Goal: Navigation & Orientation: Understand site structure

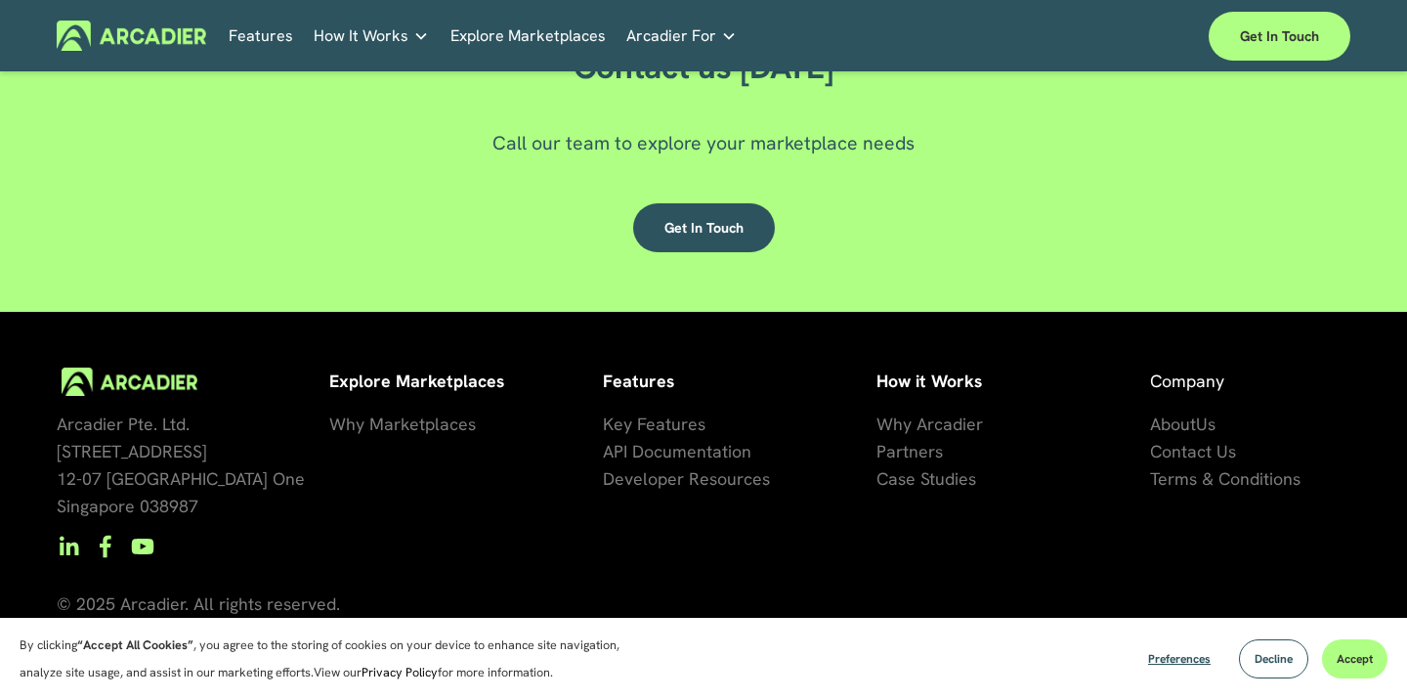
scroll to position [5507, 0]
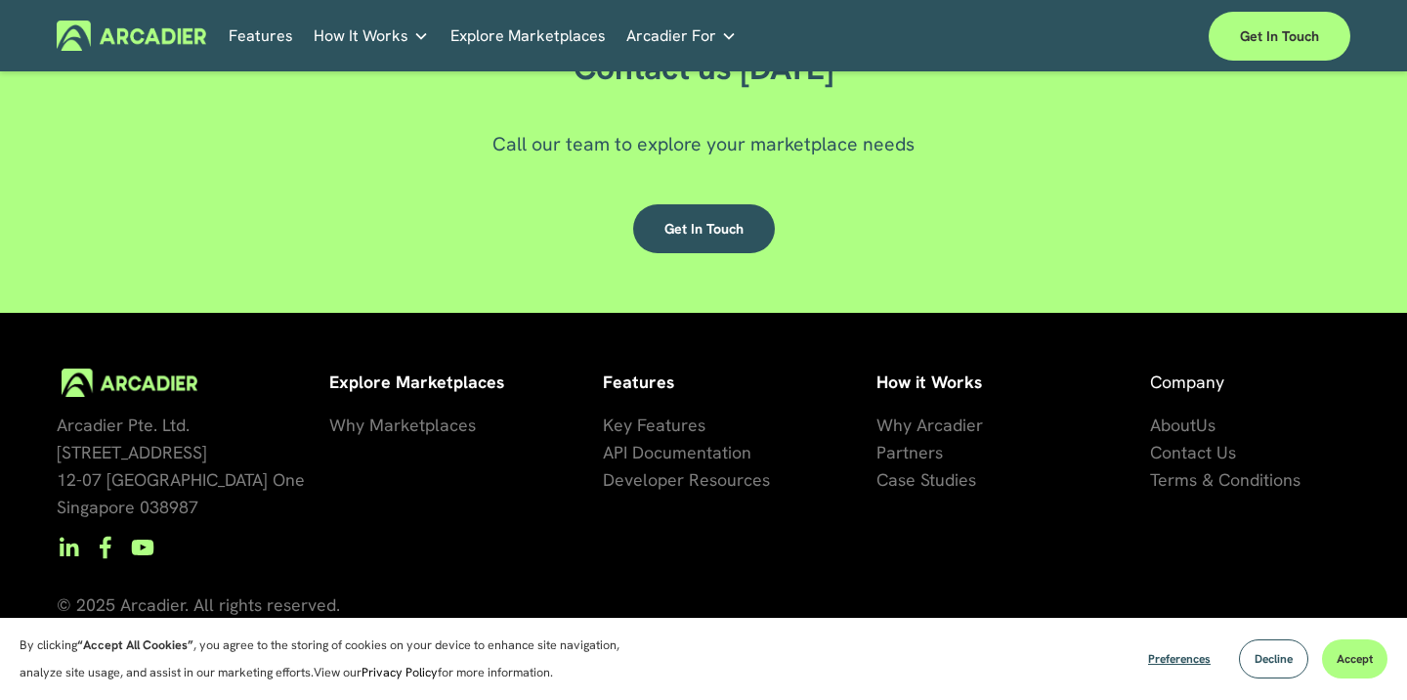
click at [962, 423] on span "Why Arcadier" at bounding box center [930, 424] width 107 height 22
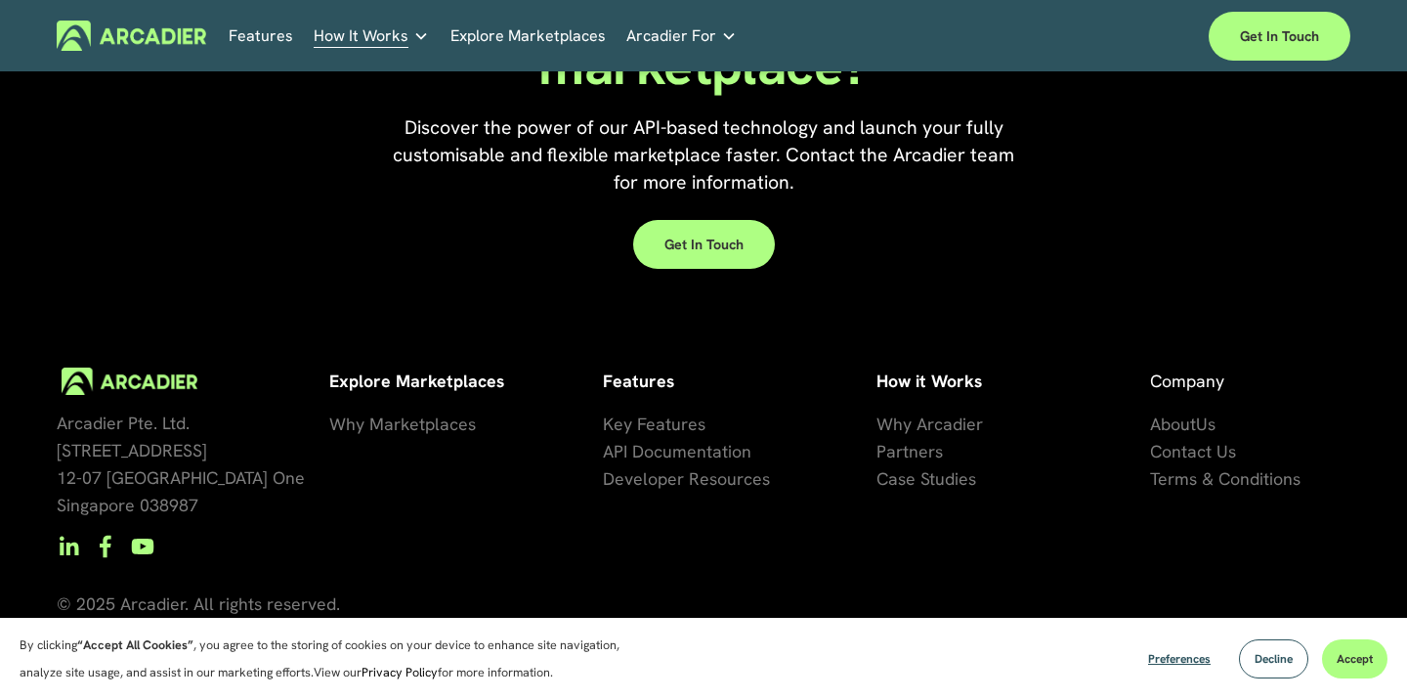
scroll to position [1873, 0]
click at [909, 453] on span "artners" at bounding box center [914, 452] width 57 height 22
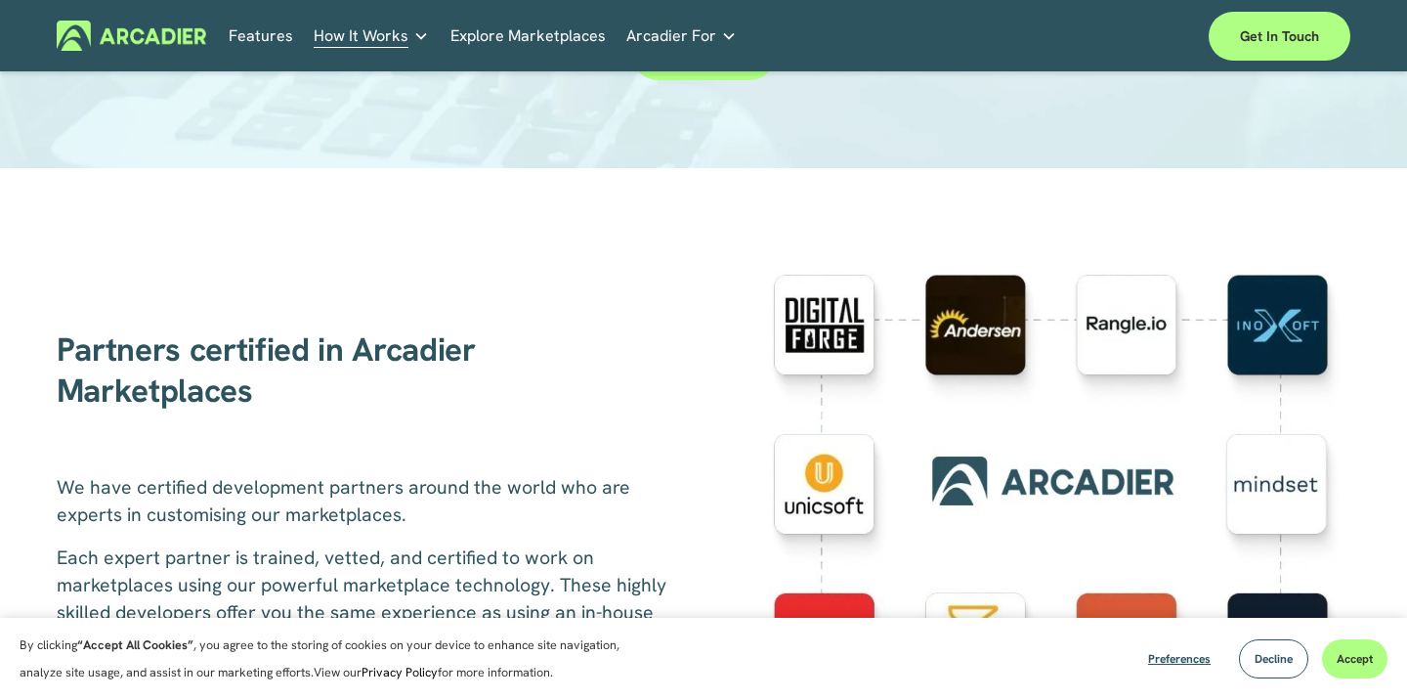
scroll to position [559, 0]
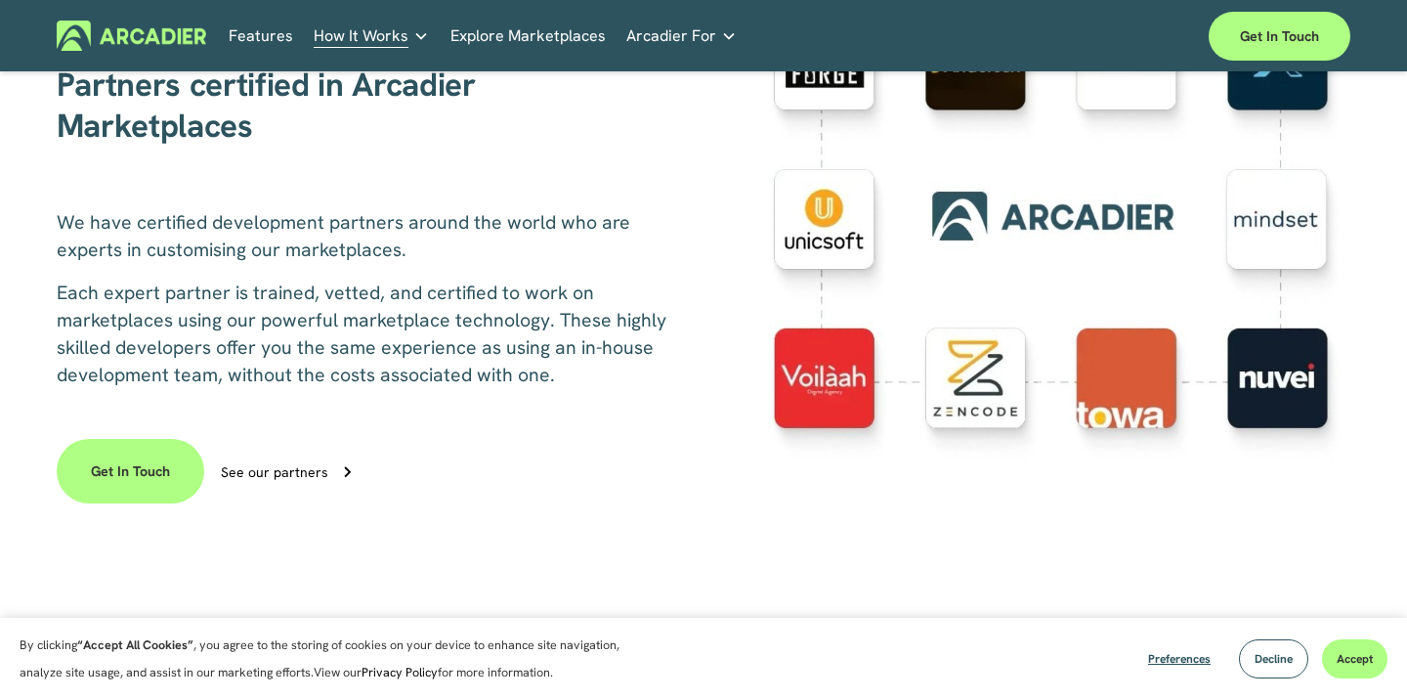
click at [1120, 412] on div at bounding box center [1060, 239] width 582 height 464
click at [1130, 411] on div at bounding box center [1060, 239] width 582 height 464
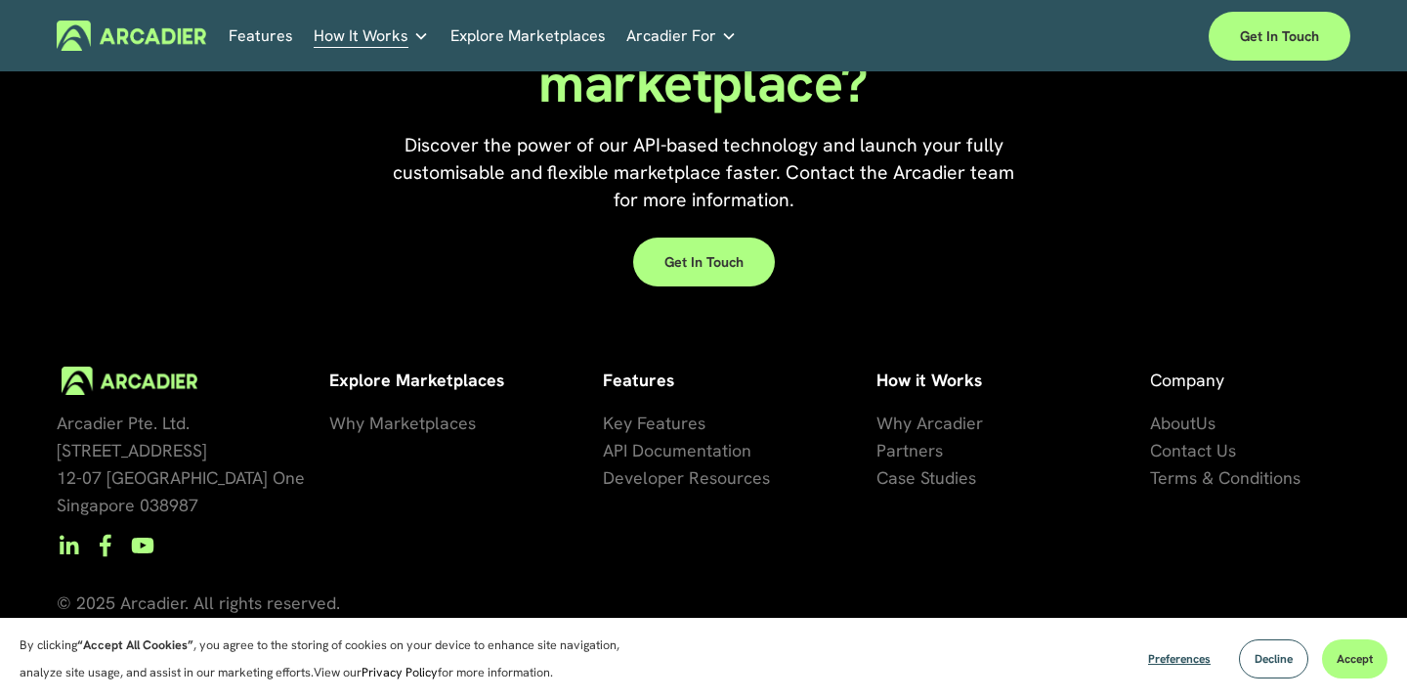
scroll to position [2972, 0]
click at [400, 424] on span "Why Marketplaces" at bounding box center [402, 423] width 147 height 22
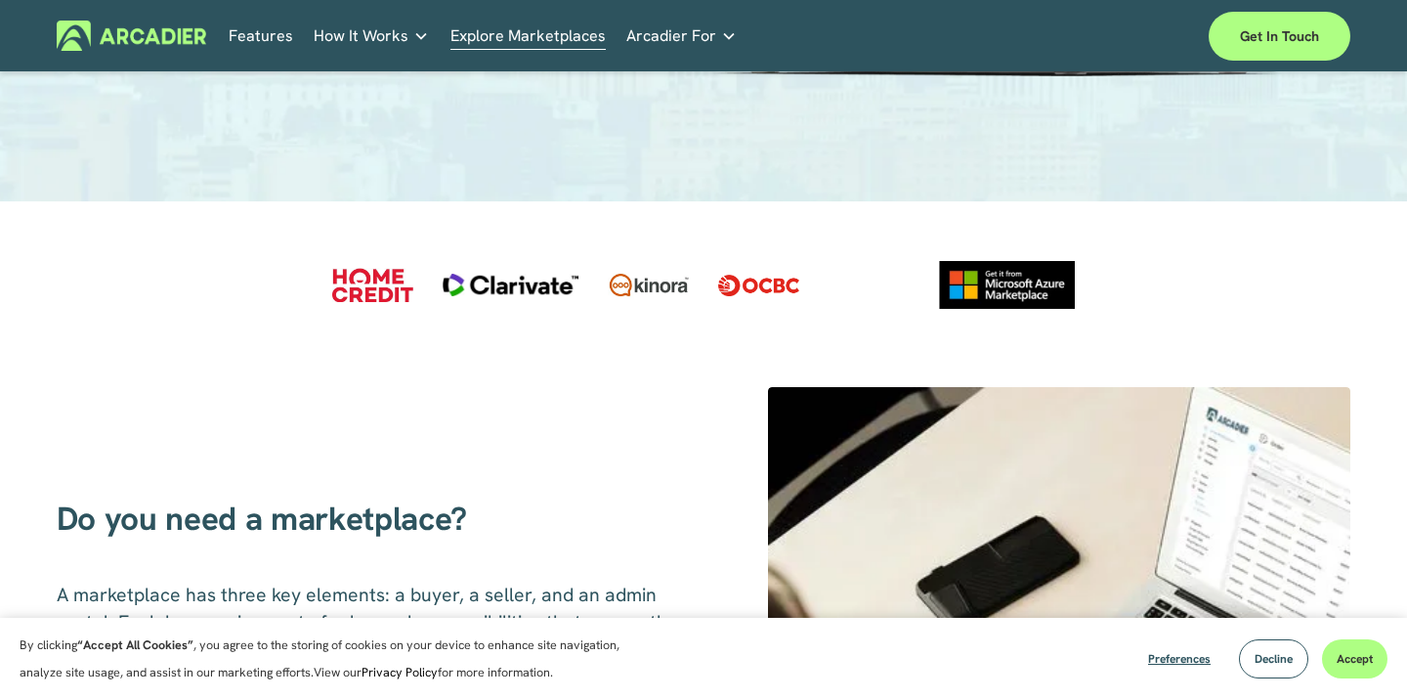
scroll to position [433, 0]
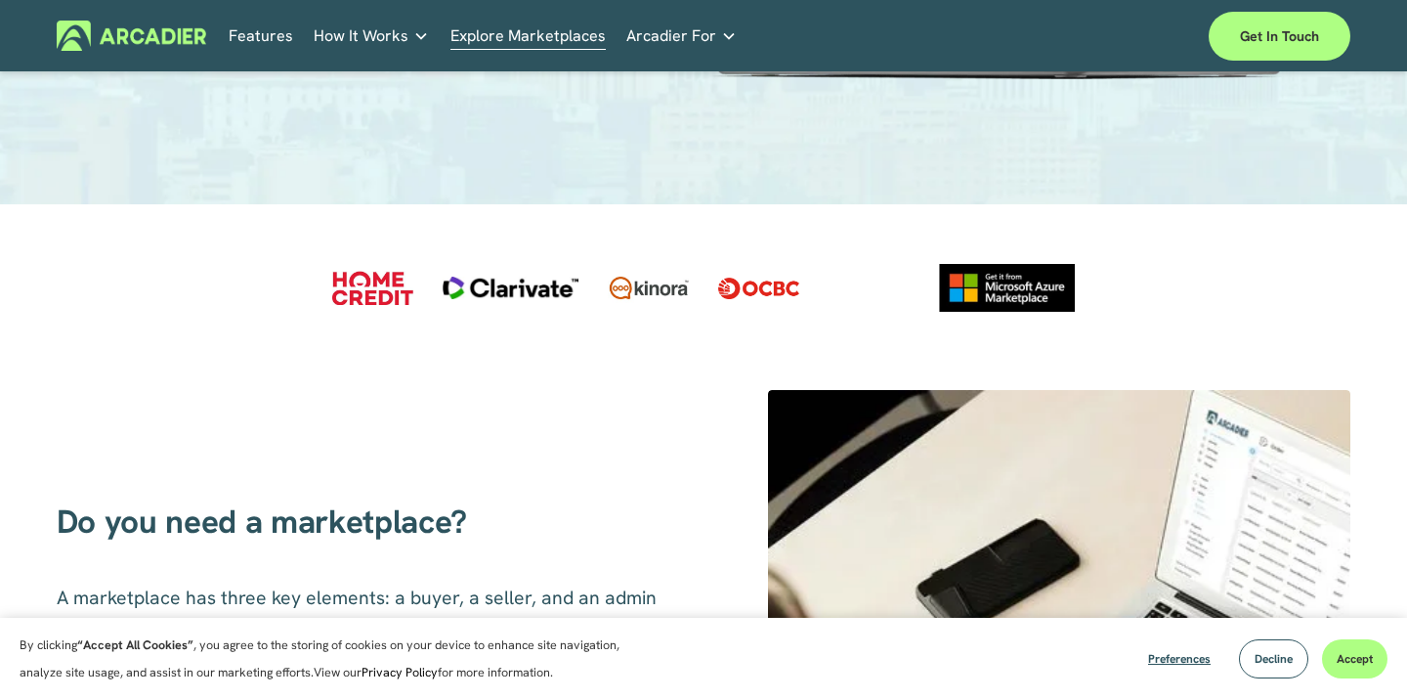
click at [989, 303] on div at bounding box center [1007, 288] width 136 height 48
click at [1014, 304] on div at bounding box center [1007, 288] width 136 height 48
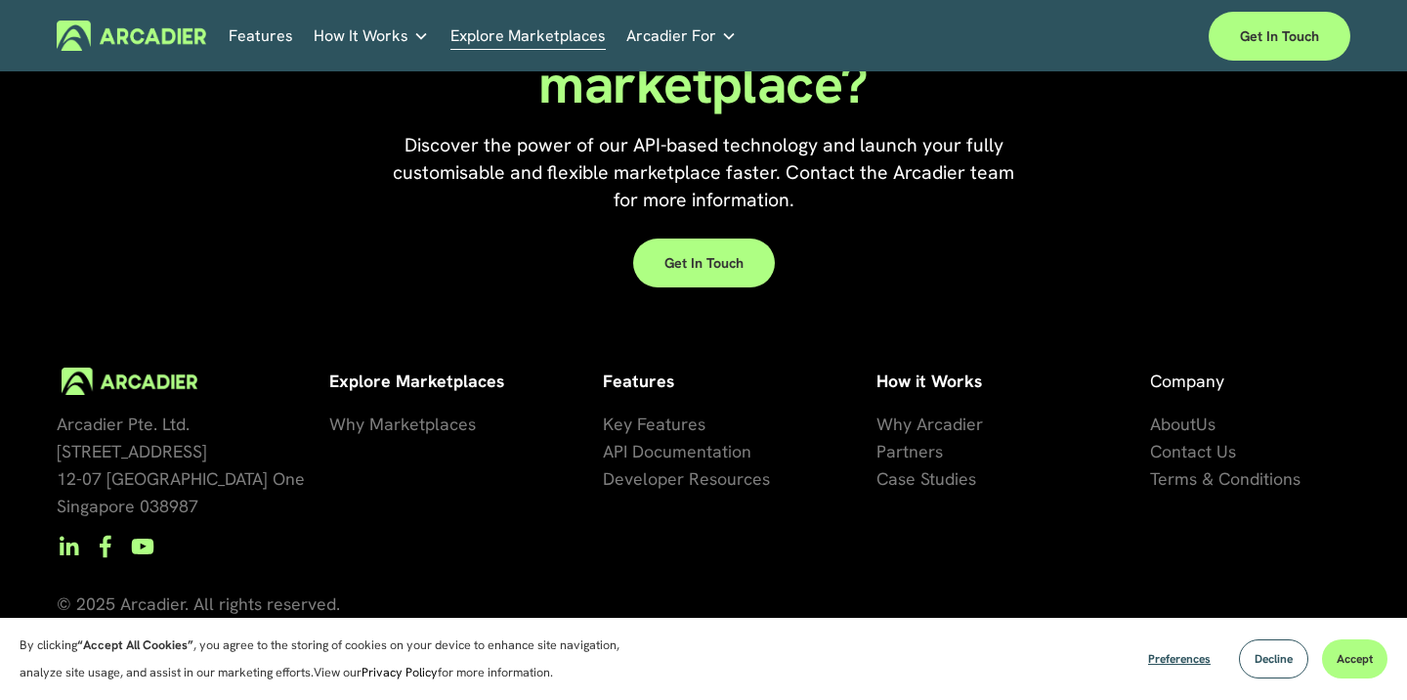
scroll to position [4300, 0]
click at [946, 482] on span "se Studies" at bounding box center [937, 479] width 78 height 22
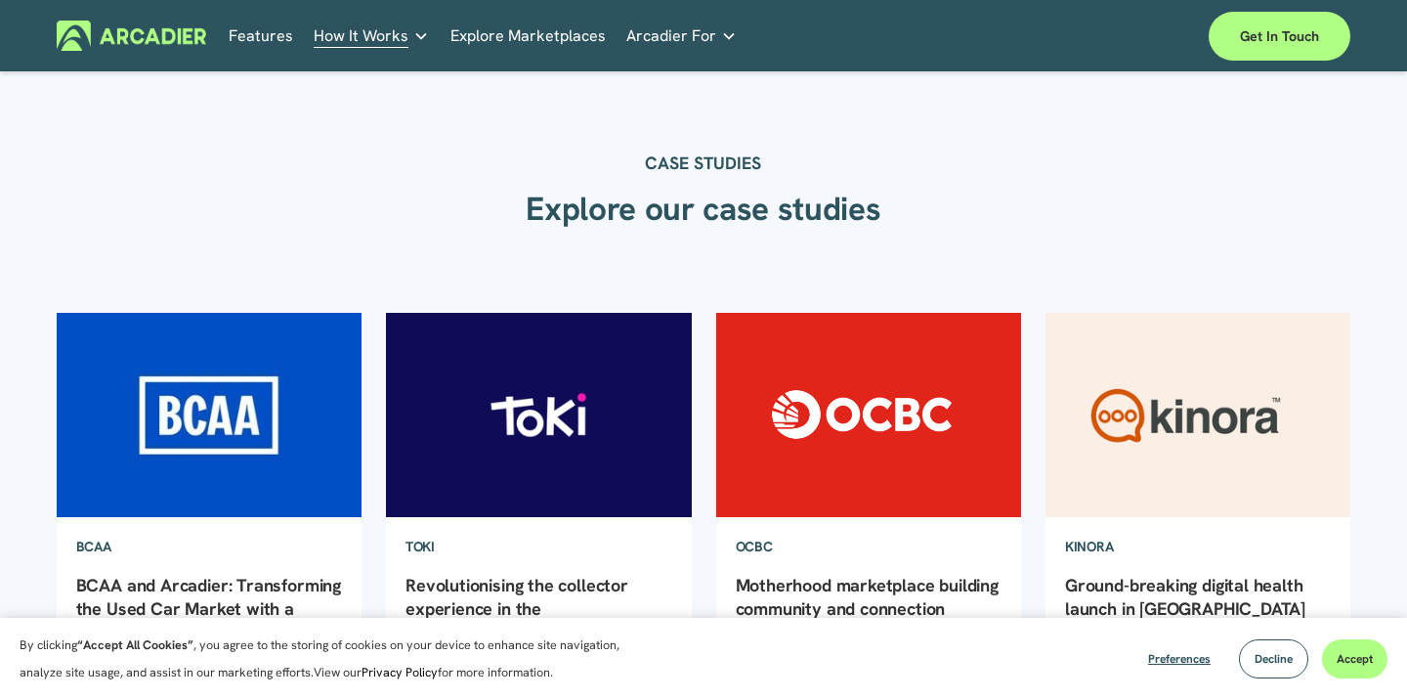
click at [264, 31] on link "Features" at bounding box center [261, 36] width 65 height 30
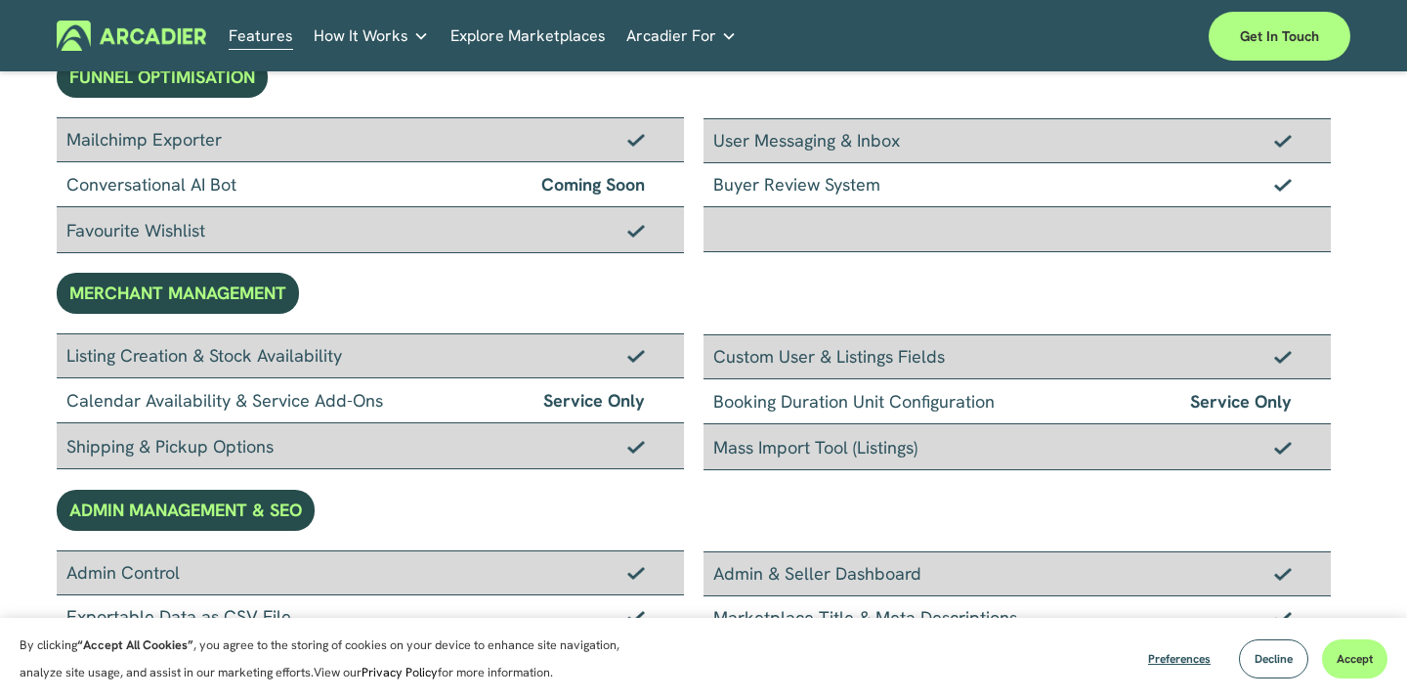
scroll to position [900, 0]
